Goal: Information Seeking & Learning: Learn about a topic

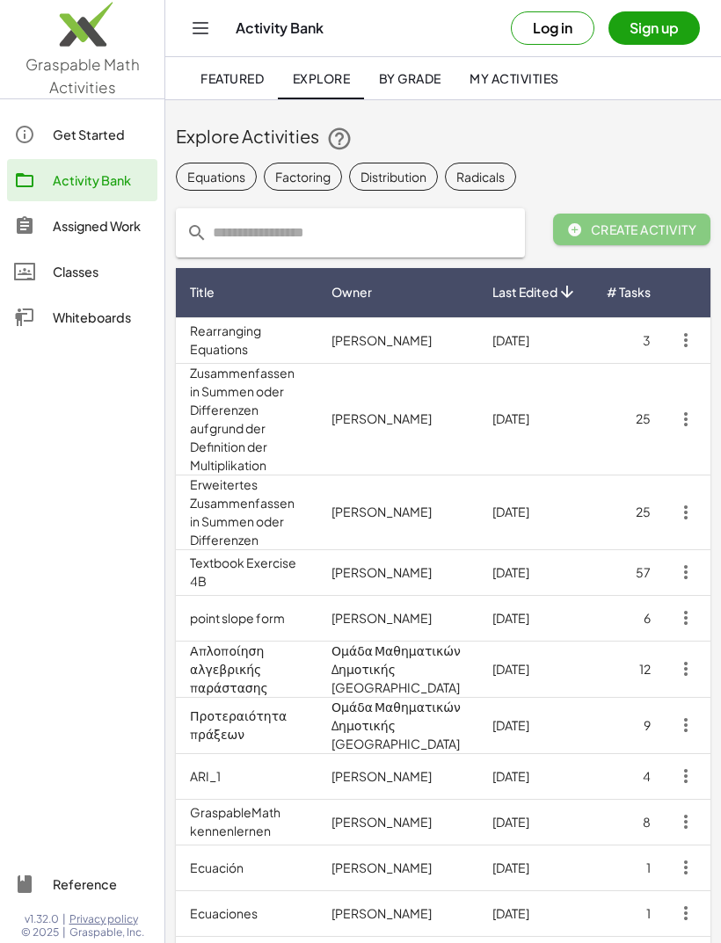
click at [585, 407] on td "31/8/2568" at bounding box center [534, 419] width 113 height 112
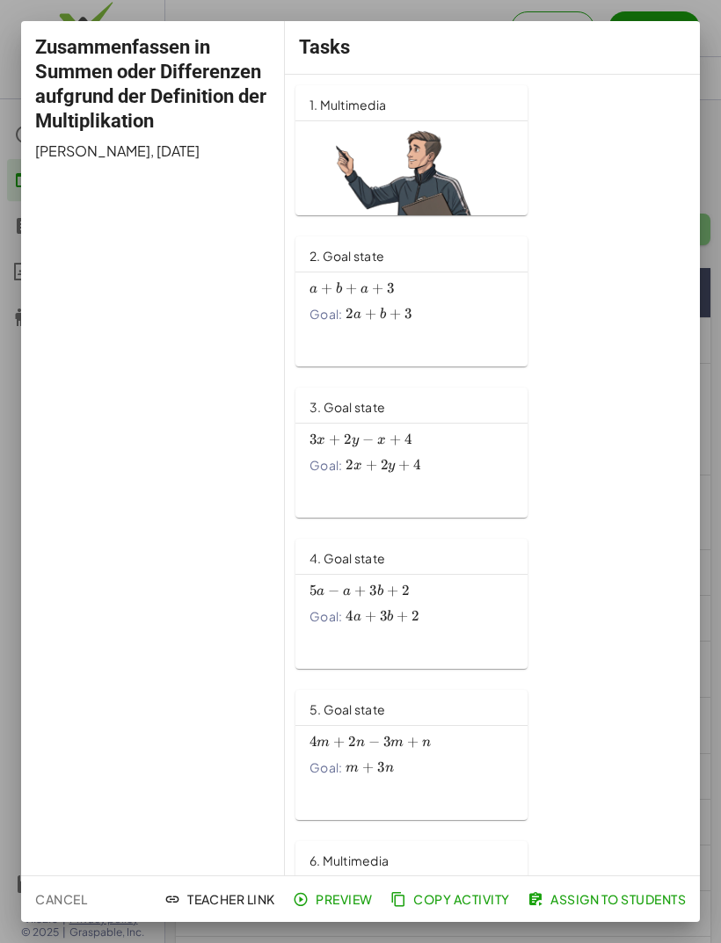
click at [642, 21] on div "Tasks" at bounding box center [492, 47] width 415 height 53
click at [240, 22] on div "Zusammenfassen in Summen oder Differenzen aufgrund der Definition der Multiplik…" at bounding box center [153, 448] width 264 height 854
click at [62, 906] on span "Cancel" at bounding box center [61, 899] width 52 height 16
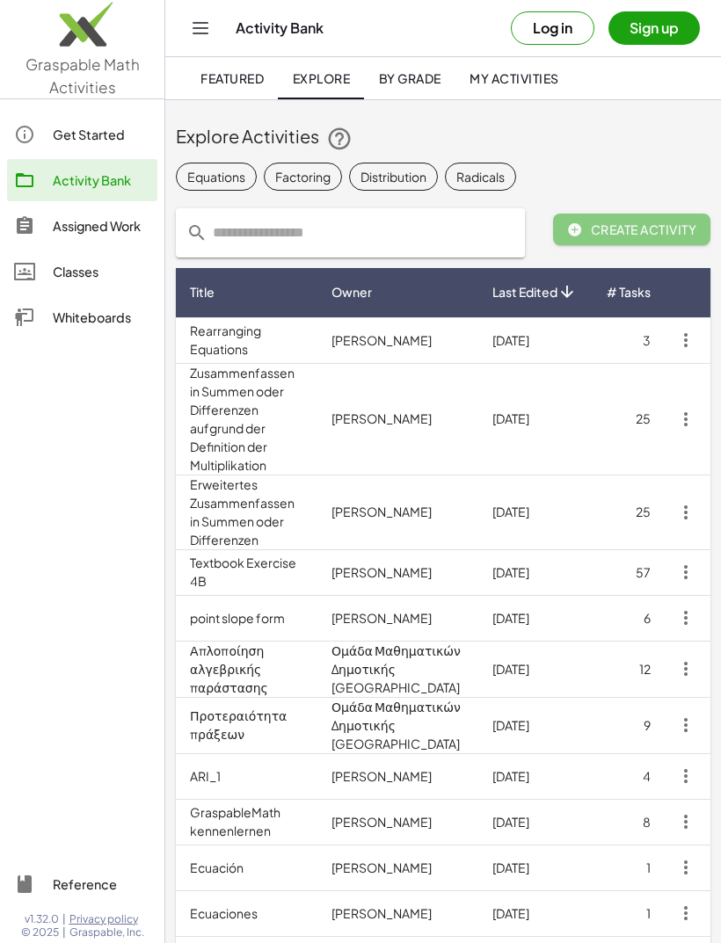
click at [408, 339] on td "Katherine Hiemer" at bounding box center [397, 340] width 161 height 46
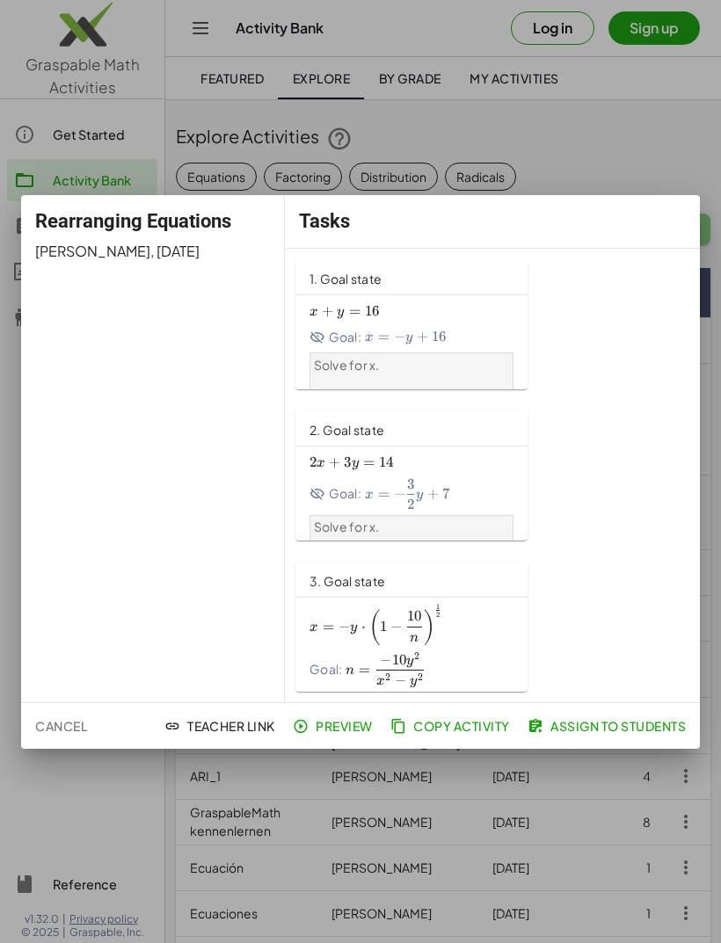
click at [491, 69] on div at bounding box center [360, 471] width 721 height 943
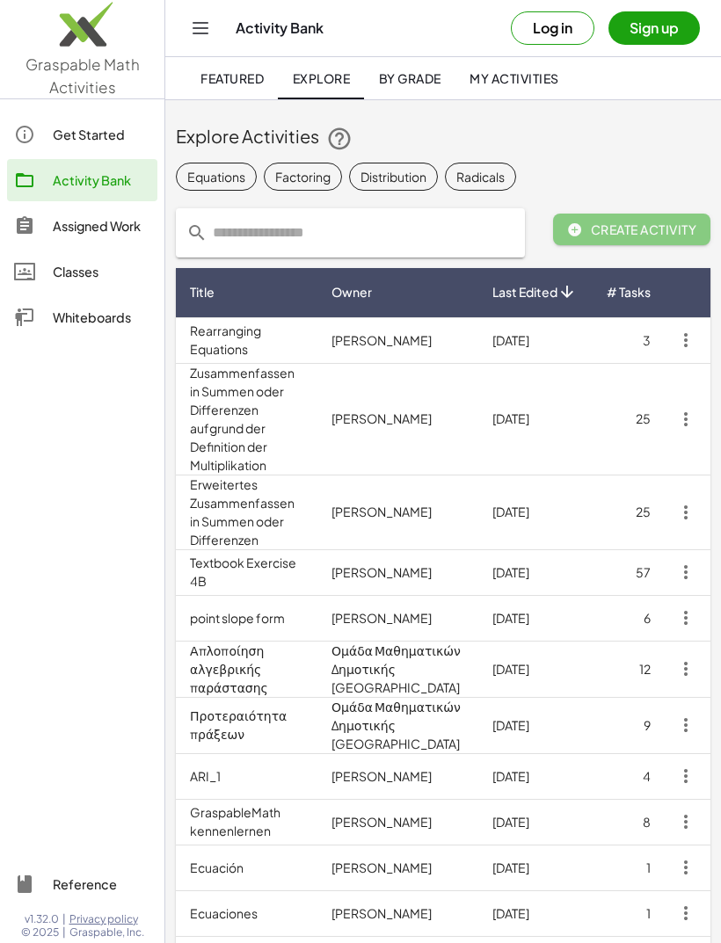
click at [611, 475] on td "25" at bounding box center [627, 512] width 73 height 75
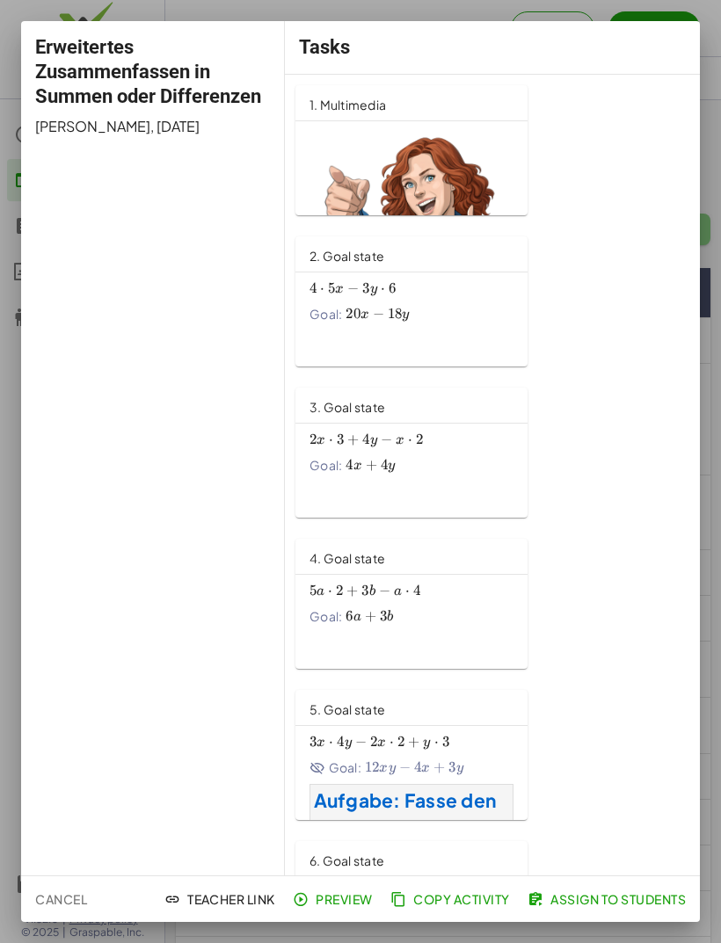
click at [461, 10] on div at bounding box center [360, 471] width 721 height 943
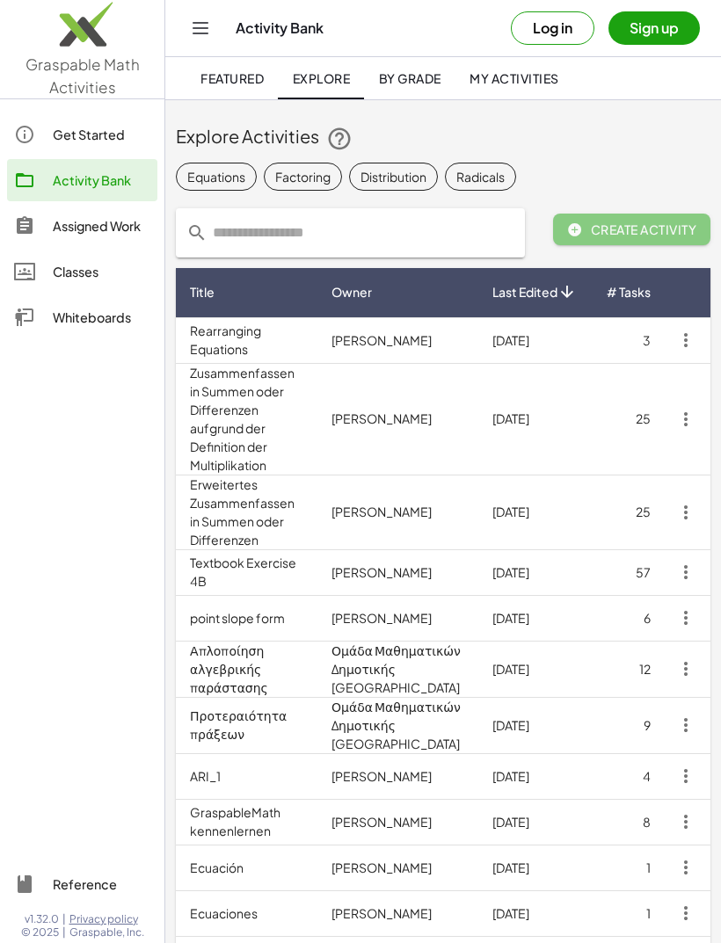
click at [456, 403] on td "Birgit Lachner" at bounding box center [397, 419] width 161 height 112
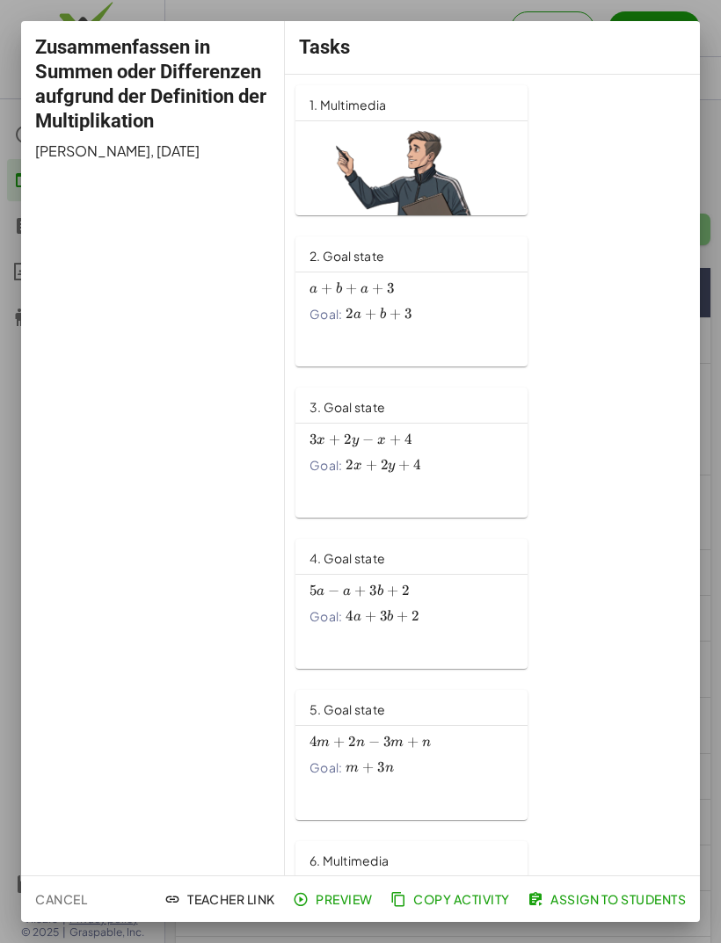
click at [346, 896] on span "Preview" at bounding box center [334, 899] width 76 height 16
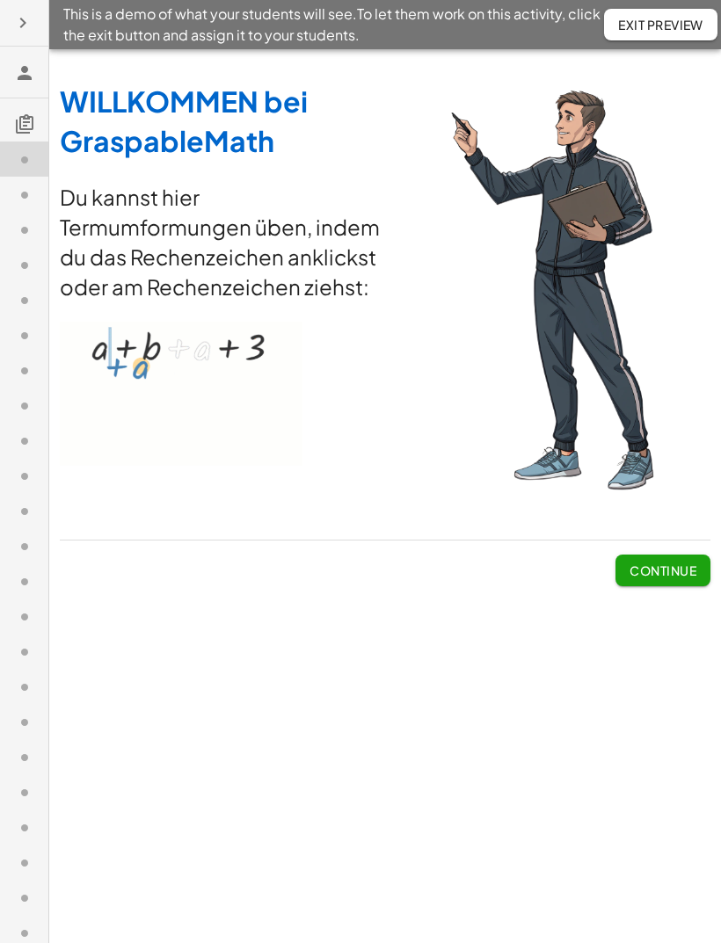
click at [667, 567] on span "Continue" at bounding box center [662, 570] width 67 height 16
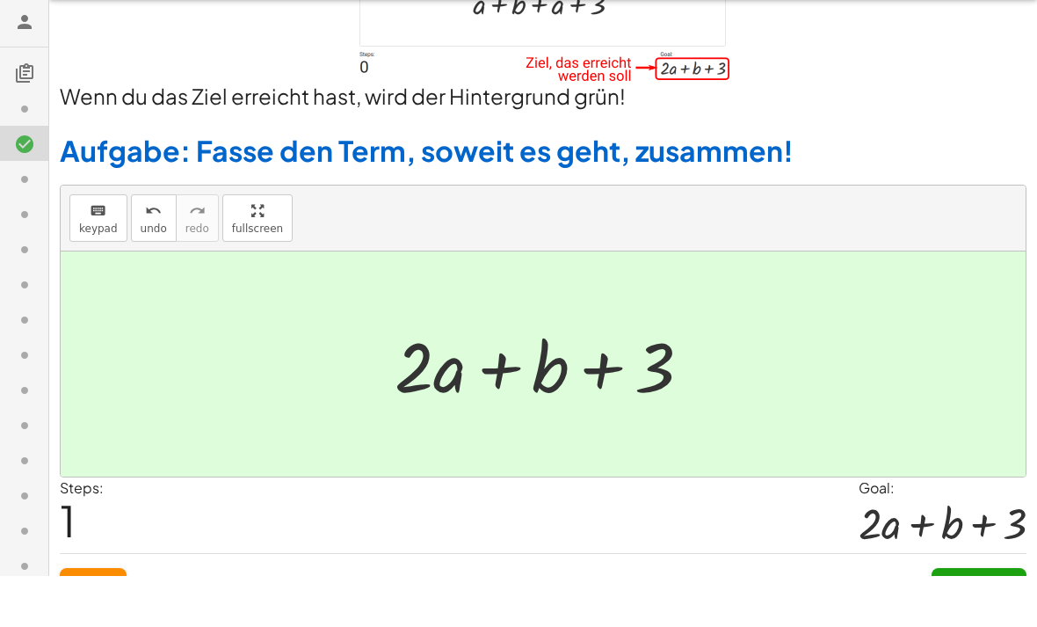
scroll to position [108, 0]
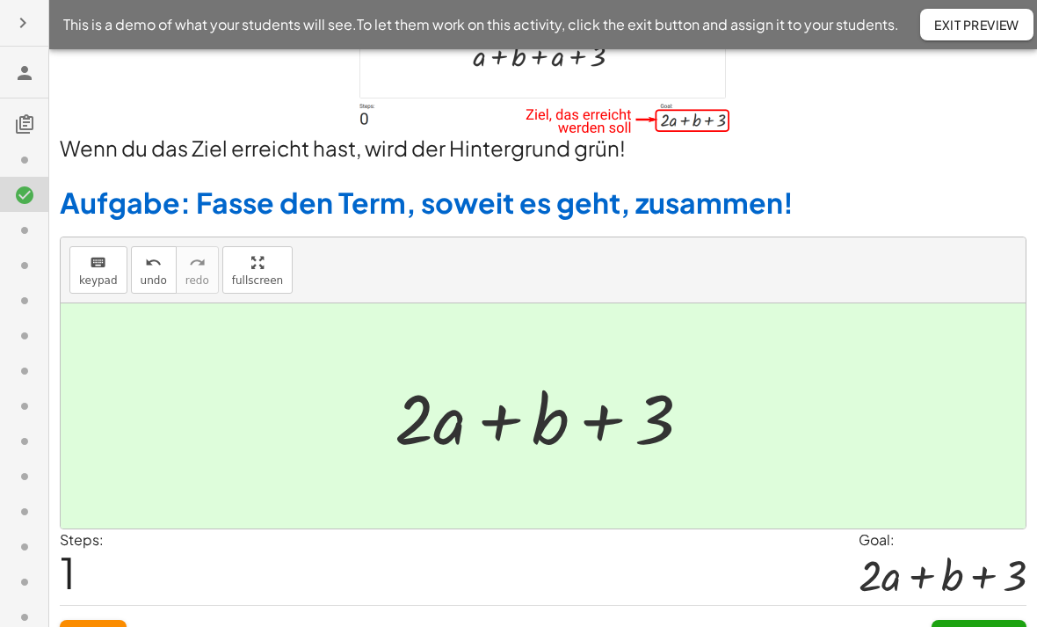
click at [720, 648] on button "Continue" at bounding box center [978, 636] width 95 height 32
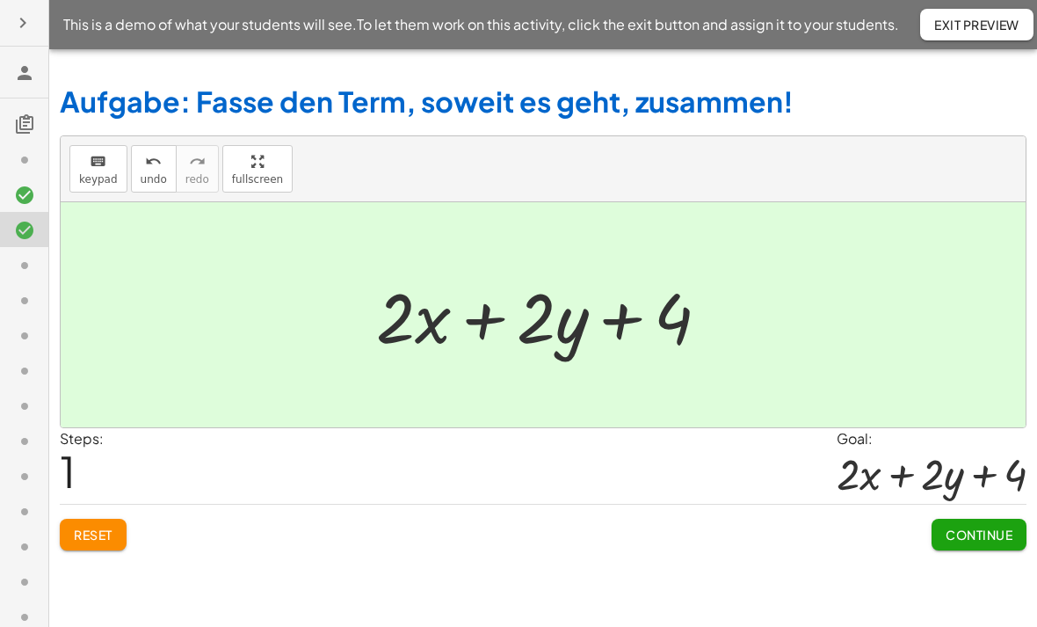
click at [720, 518] on button "Continue" at bounding box center [978, 534] width 95 height 32
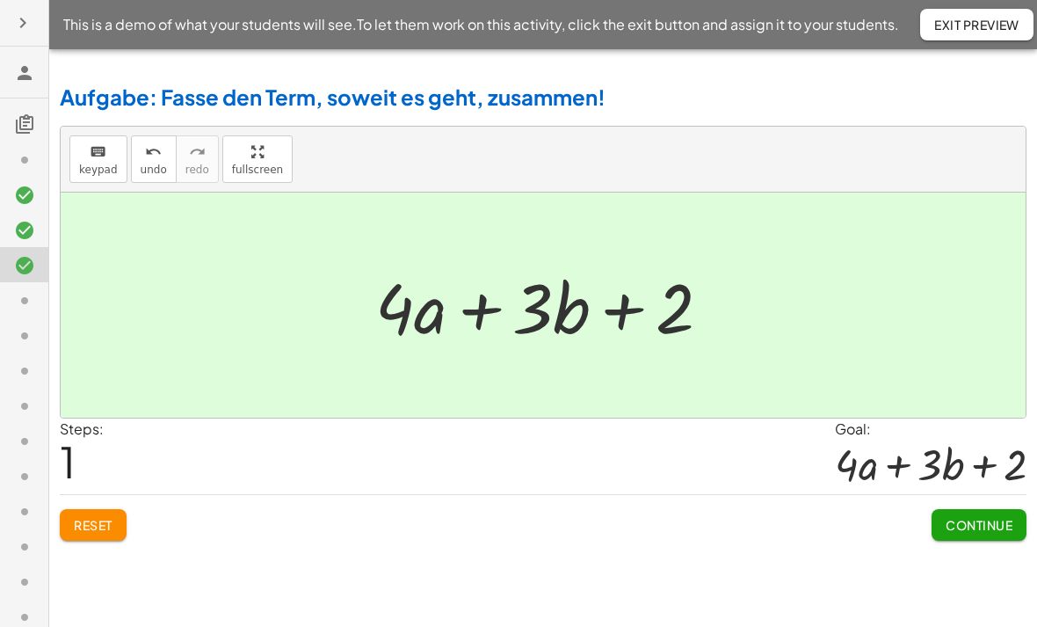
click at [720, 517] on span "Continue" at bounding box center [979, 525] width 67 height 16
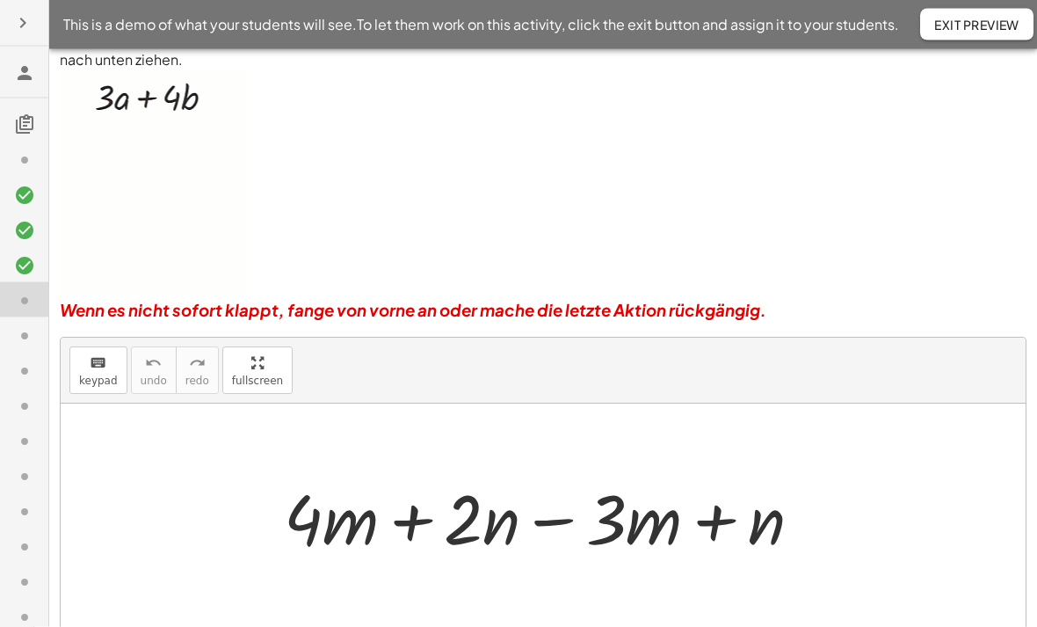
scroll to position [178, 0]
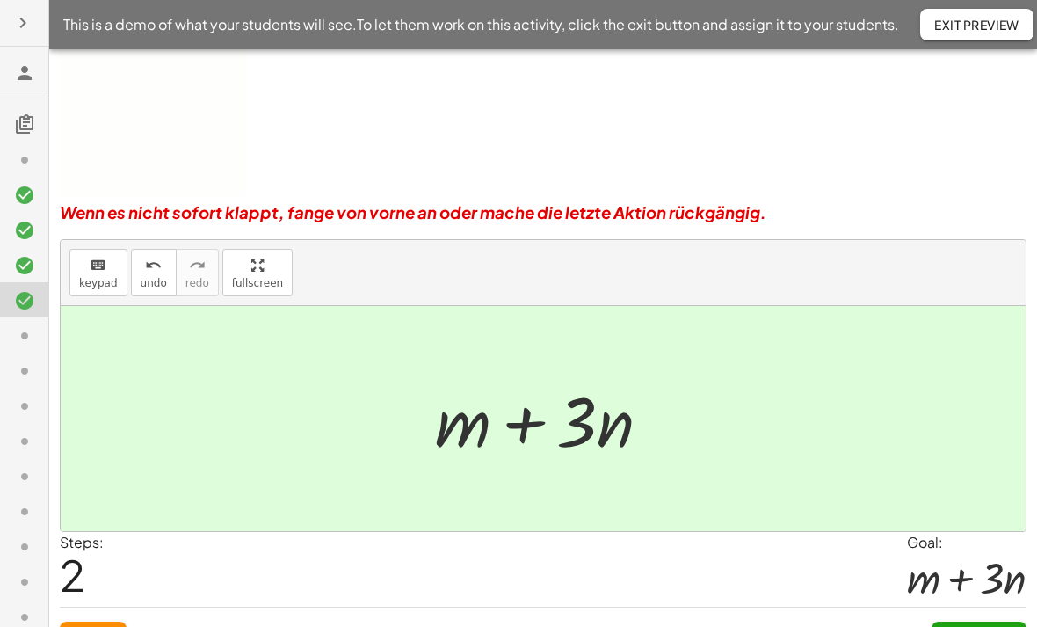
click at [720, 640] on span "Continue" at bounding box center [979, 637] width 67 height 16
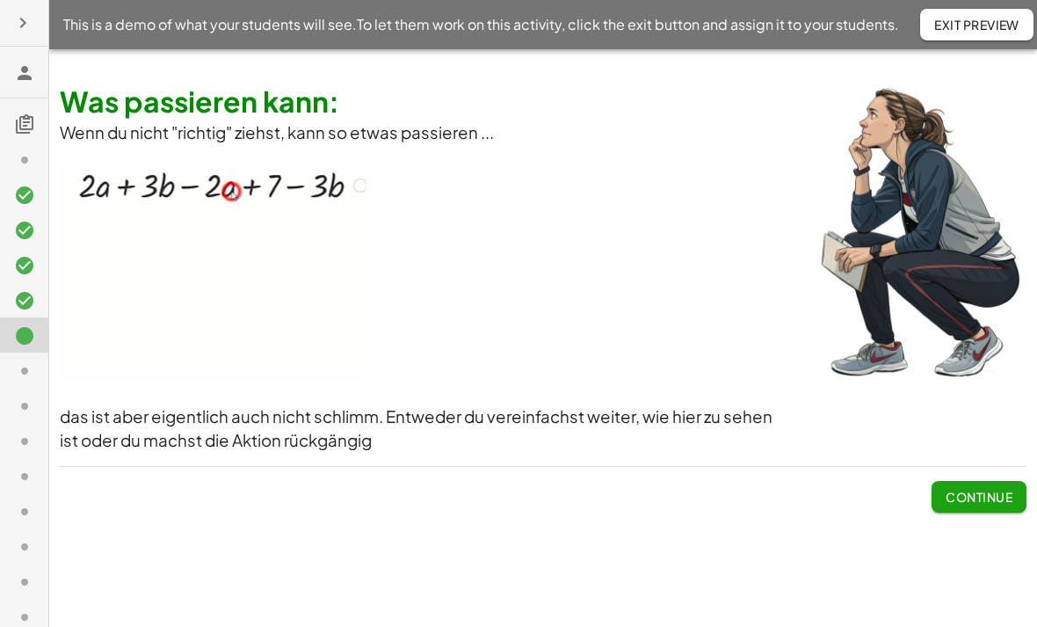
scroll to position [22, 0]
click at [720, 489] on span "Continue" at bounding box center [979, 497] width 67 height 16
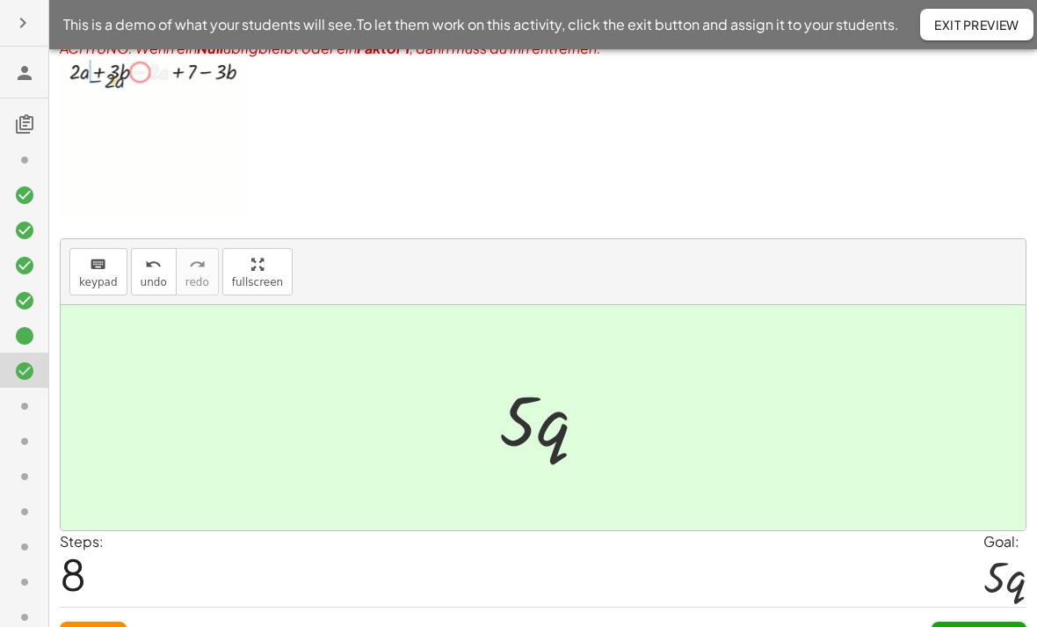
click at [720, 637] on span "Continue" at bounding box center [979, 637] width 67 height 16
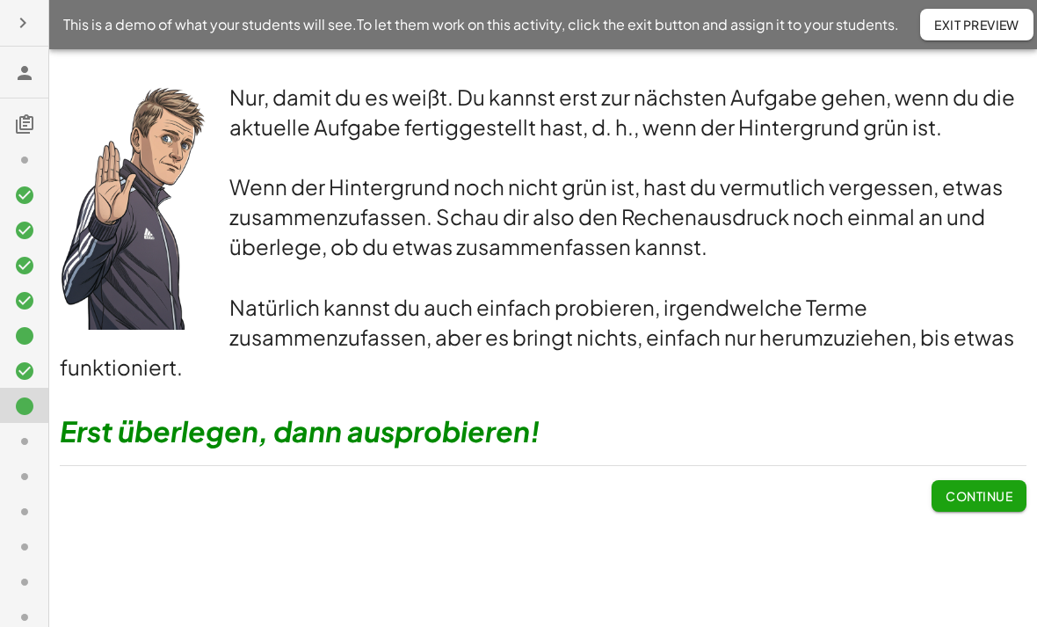
click at [720, 488] on span "Continue" at bounding box center [979, 496] width 67 height 16
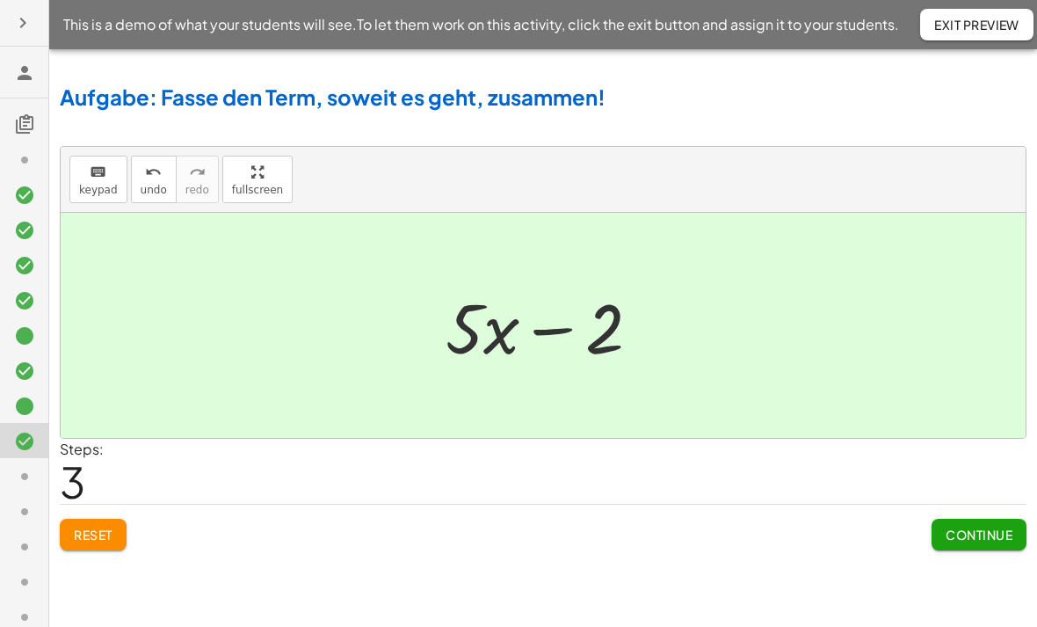
click at [720, 526] on span "Continue" at bounding box center [979, 534] width 67 height 16
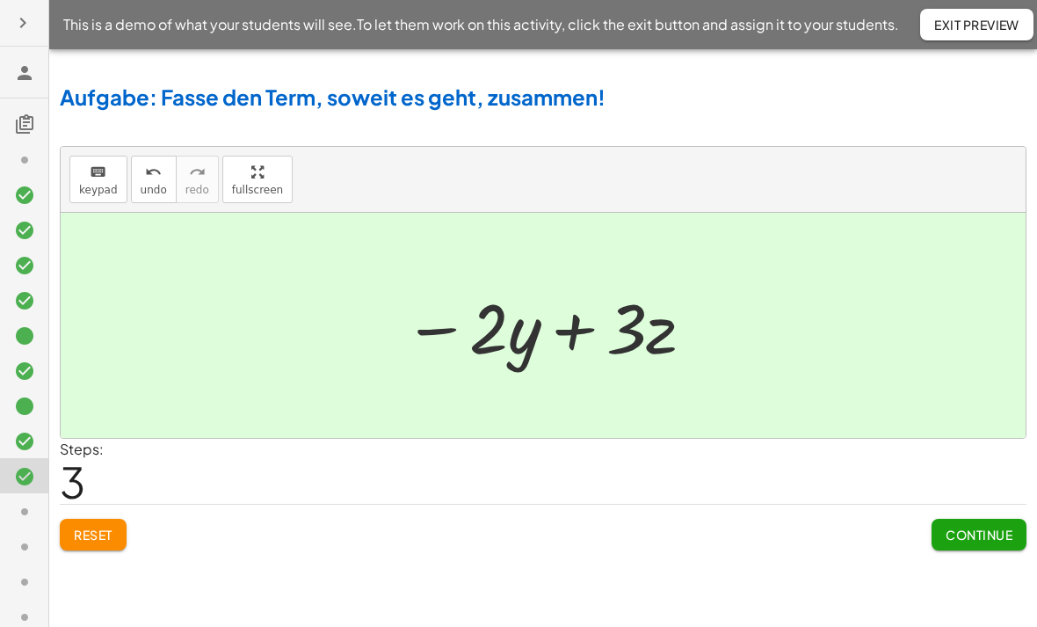
click at [720, 526] on span "Continue" at bounding box center [979, 534] width 67 height 16
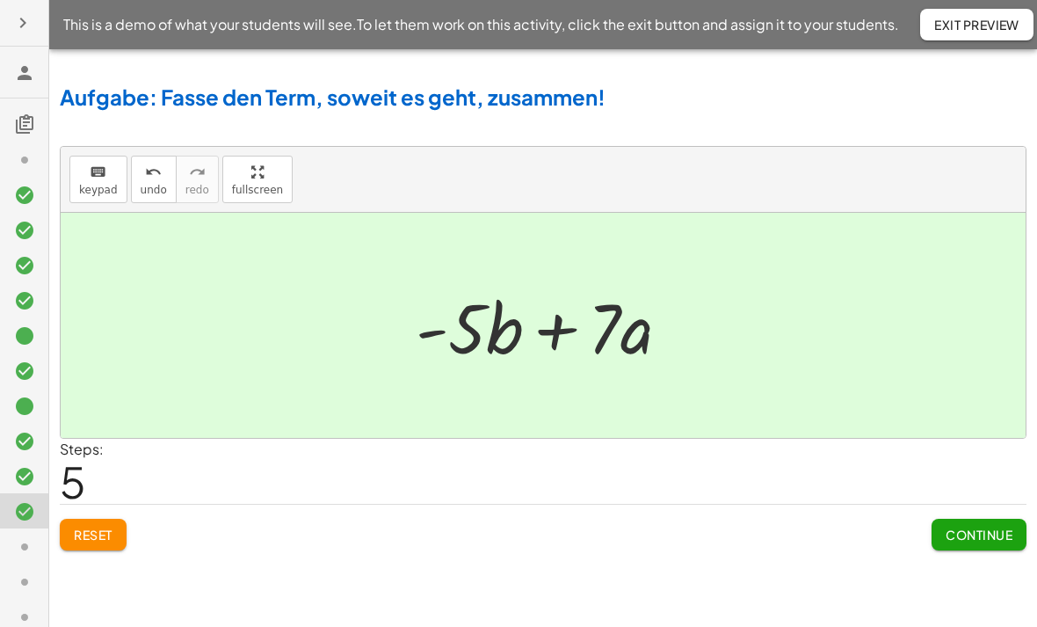
click at [720, 526] on span "Continue" at bounding box center [979, 534] width 67 height 16
